Goal: Information Seeking & Learning: Learn about a topic

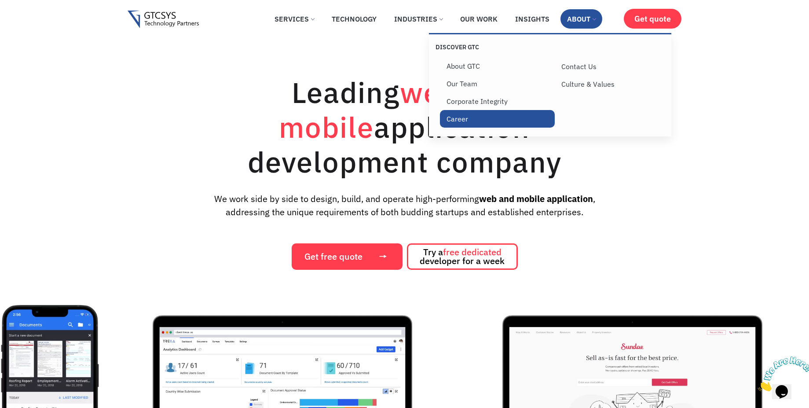
click at [462, 116] on link "Career" at bounding box center [497, 119] width 115 height 18
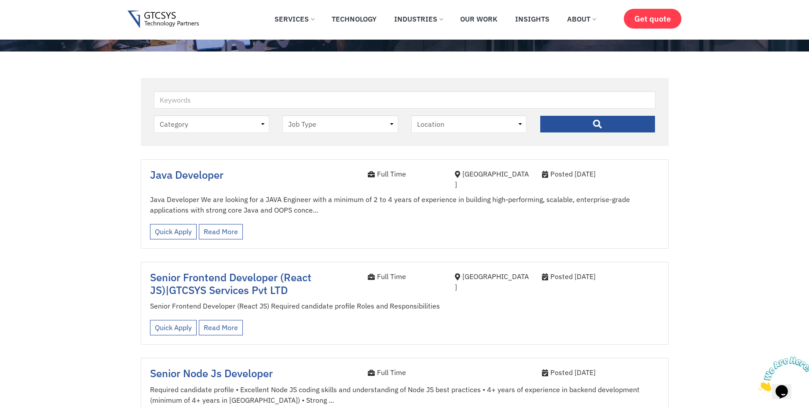
scroll to position [158, 0]
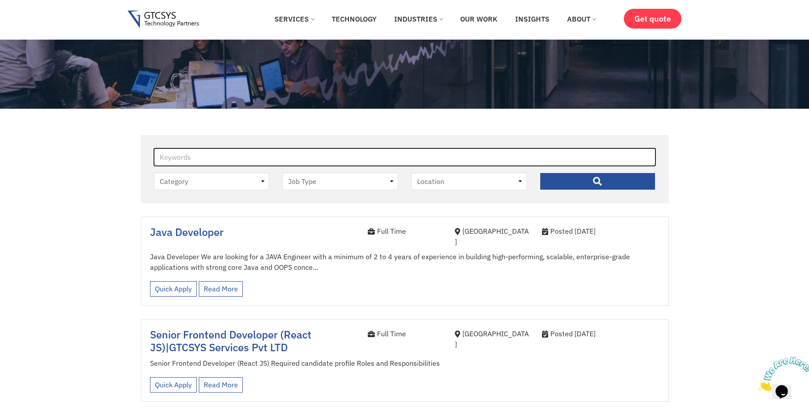
click at [195, 156] on input "Keywords" at bounding box center [404, 157] width 501 height 18
type input "android"
click at [540, 172] on input "" at bounding box center [598, 181] width 116 height 18
